Goal: Task Accomplishment & Management: Use online tool/utility

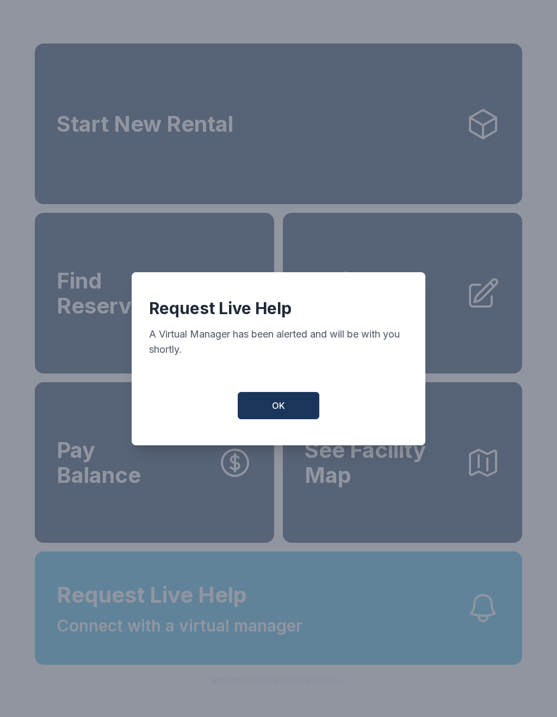
click at [280, 419] on button "OK" at bounding box center [279, 405] width 82 height 27
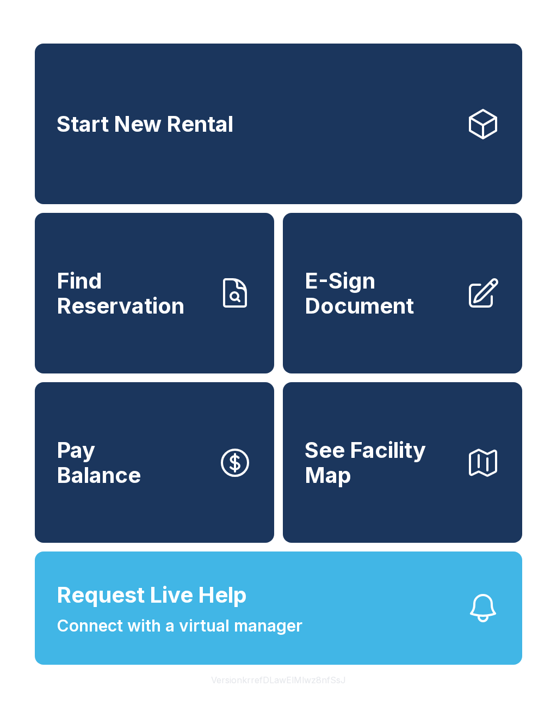
click at [492, 299] on icon at bounding box center [483, 292] width 27 height 27
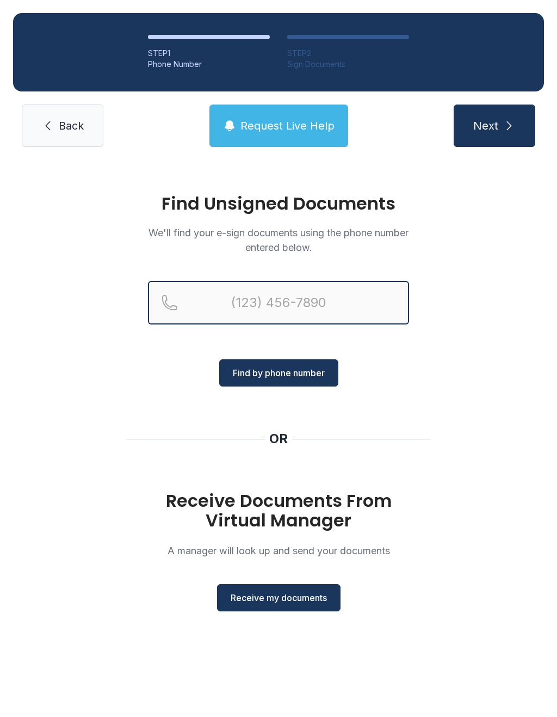
click at [258, 299] on input "Reservation phone number" at bounding box center [278, 303] width 261 height 44
type input "[PHONE_NUMBER]"
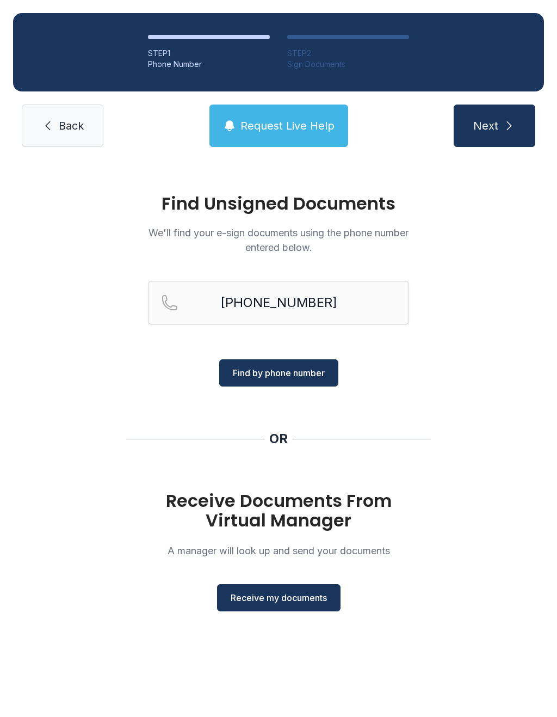
click at [284, 364] on button "Find by phone number" at bounding box center [278, 372] width 119 height 27
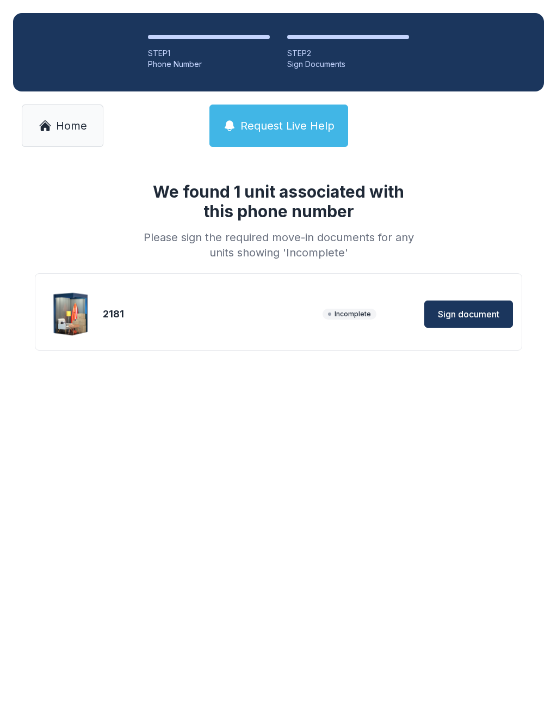
click at [466, 309] on span "Sign document" at bounding box center [469, 314] width 62 height 13
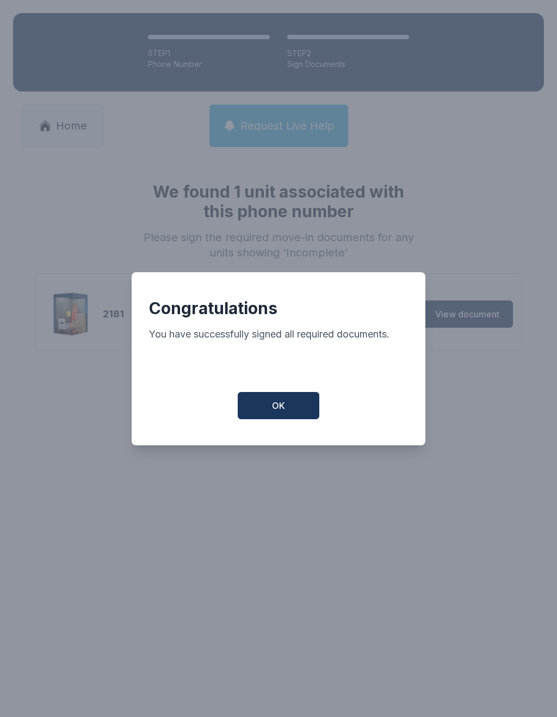
click at [279, 411] on span "OK" at bounding box center [278, 405] width 13 height 13
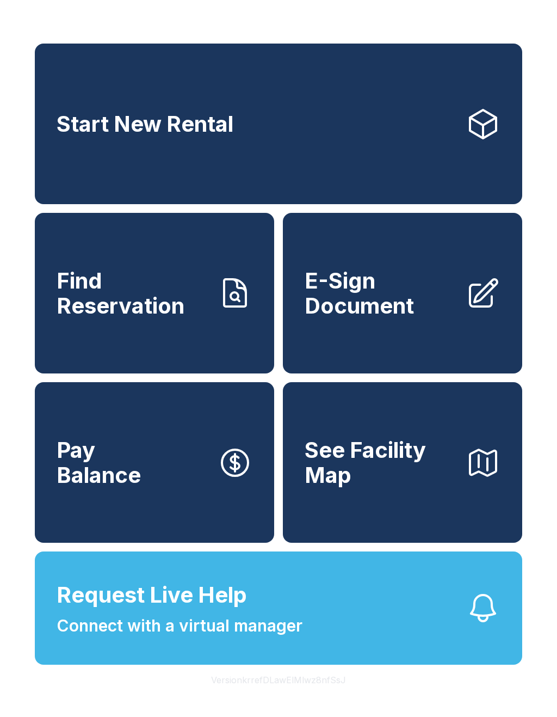
click at [407, 487] on span "See Facility Map" at bounding box center [381, 463] width 152 height 50
